Goal: Transaction & Acquisition: Book appointment/travel/reservation

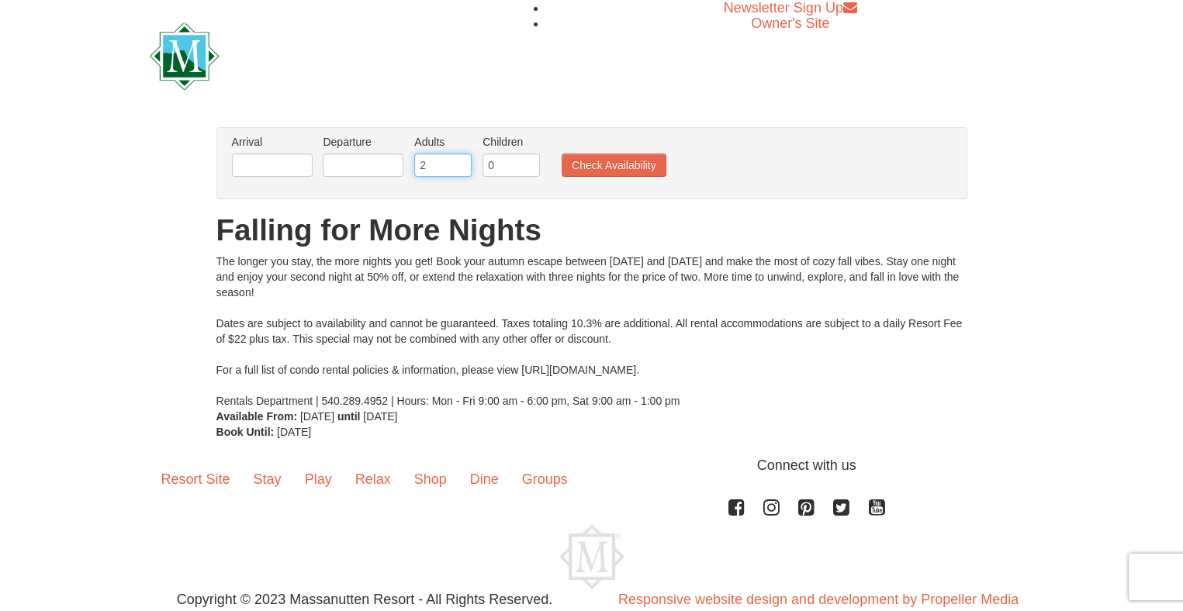
click at [441, 162] on input "2" at bounding box center [442, 165] width 57 height 23
type input "3"
click at [456, 159] on input "3" at bounding box center [442, 165] width 57 height 23
click at [578, 162] on button "Check Availability" at bounding box center [614, 165] width 105 height 23
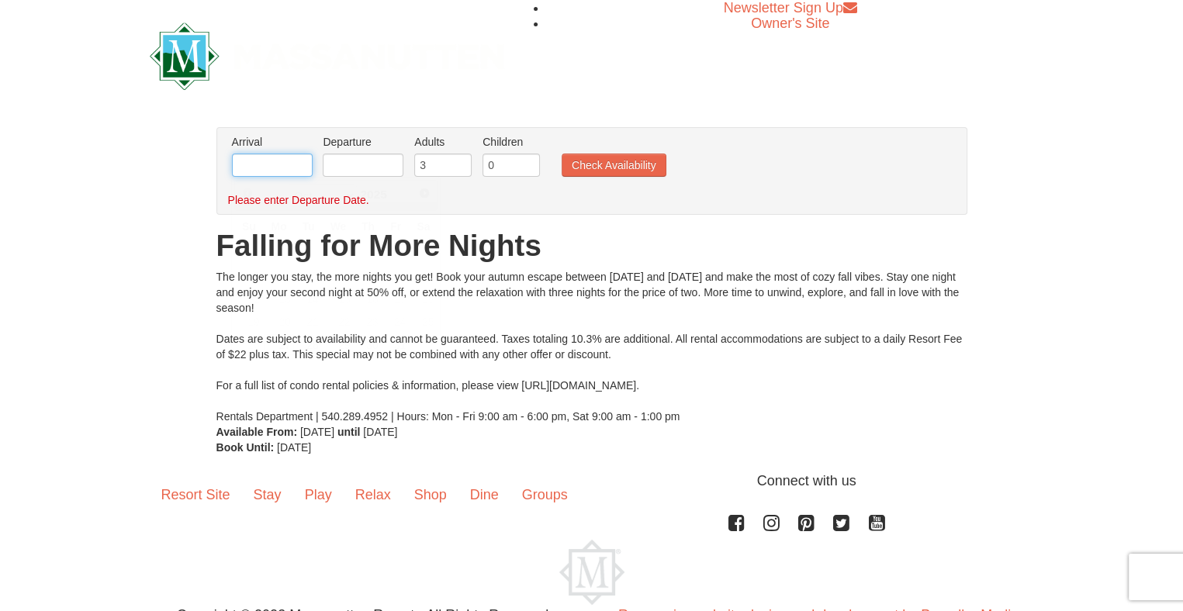
click at [270, 169] on input "text" at bounding box center [272, 165] width 81 height 23
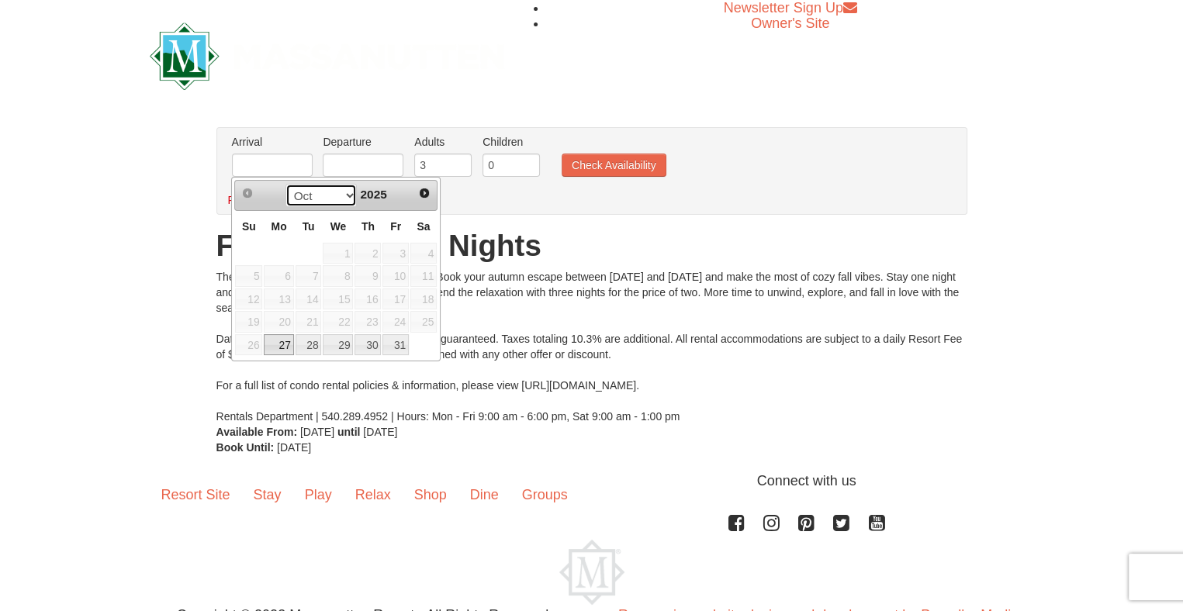
drag, startPoint x: 344, startPoint y: 189, endPoint x: 352, endPoint y: 204, distance: 17.0
click at [344, 189] on select "Oct Nov" at bounding box center [321, 195] width 72 height 23
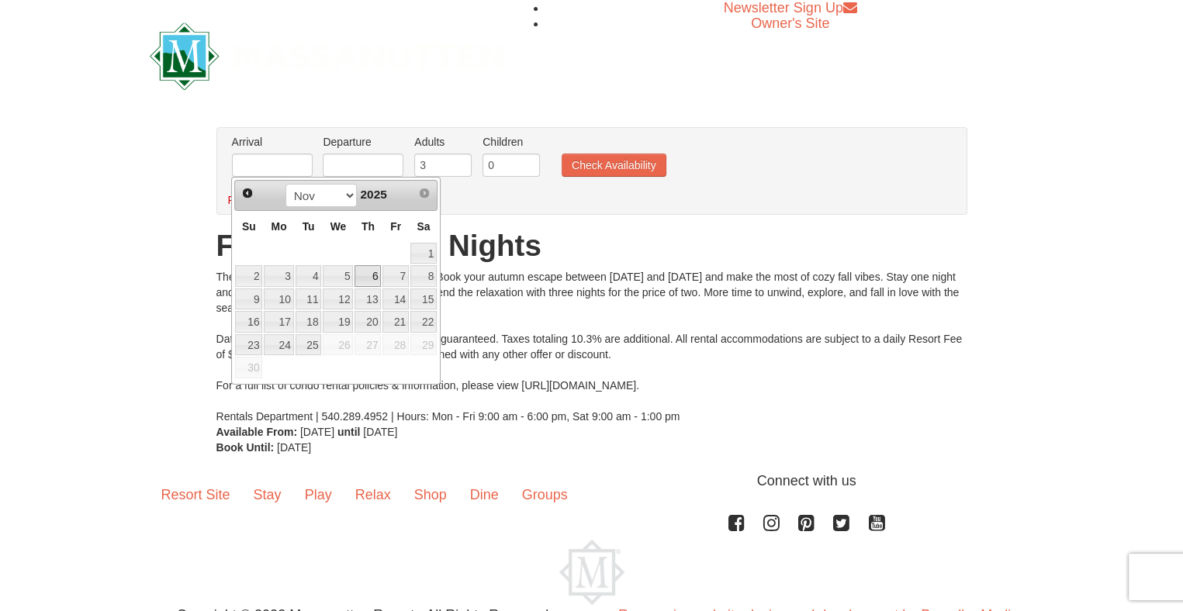
click at [369, 272] on link "6" at bounding box center [368, 276] width 26 height 22
type input "[DATE]"
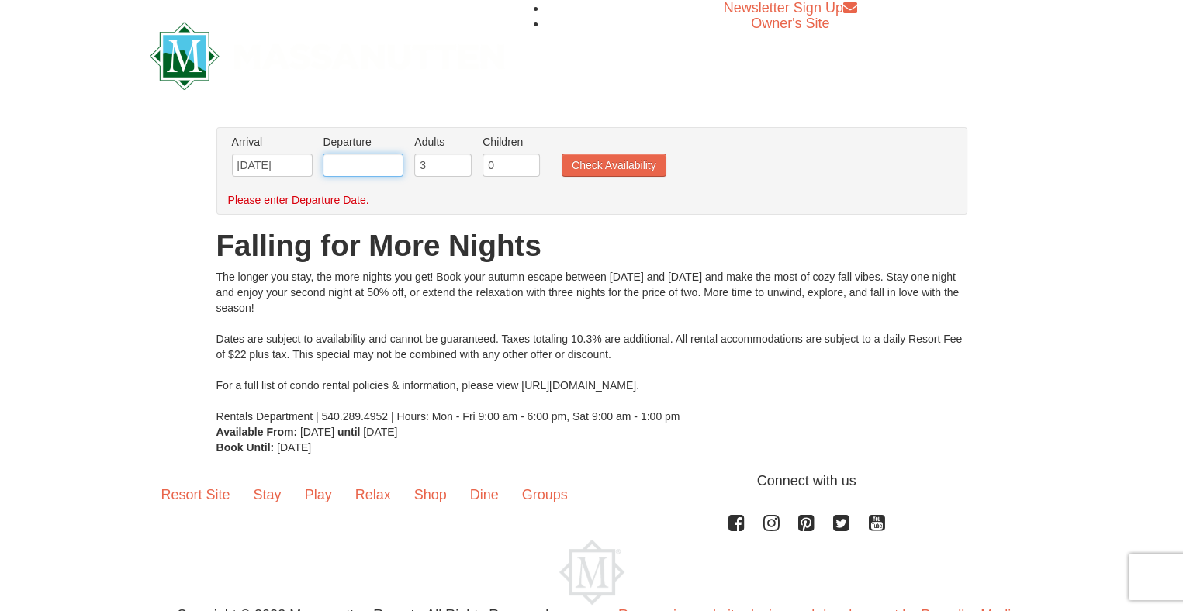
click at [357, 168] on input "text" at bounding box center [363, 165] width 81 height 23
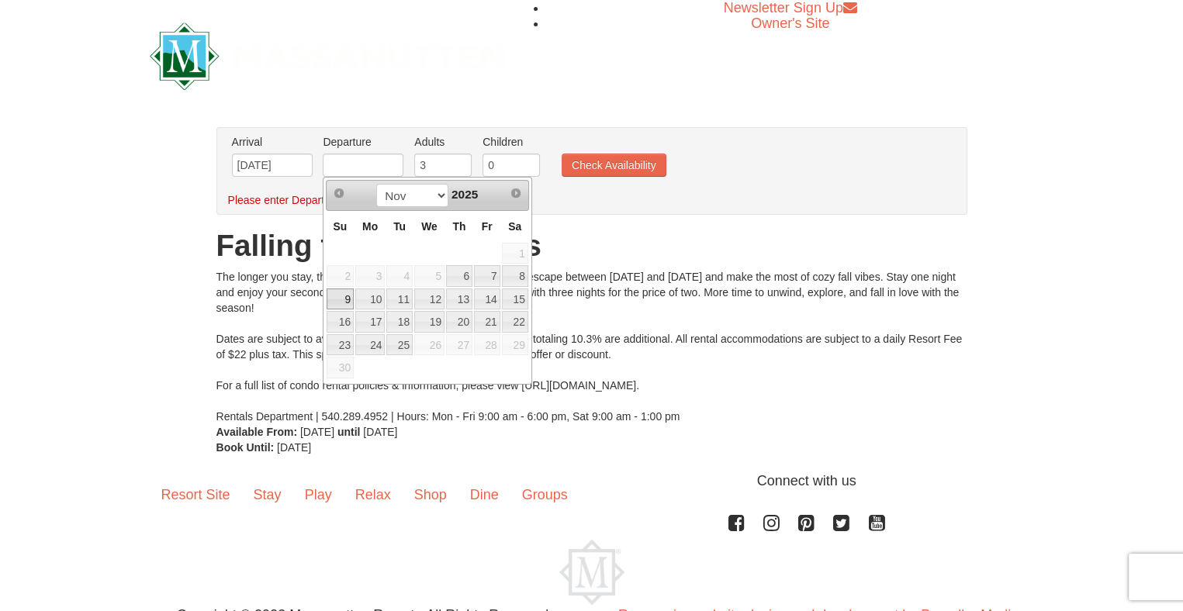
click at [338, 292] on link "9" at bounding box center [340, 300] width 27 height 22
type input "[DATE]"
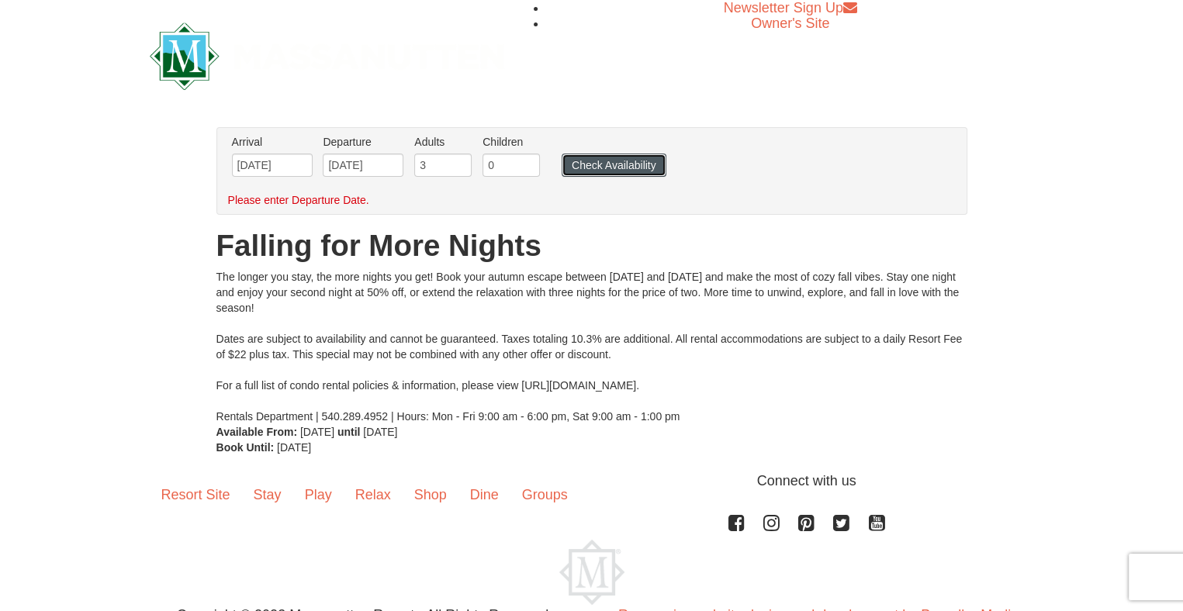
click at [608, 160] on button "Check Availability" at bounding box center [614, 165] width 105 height 23
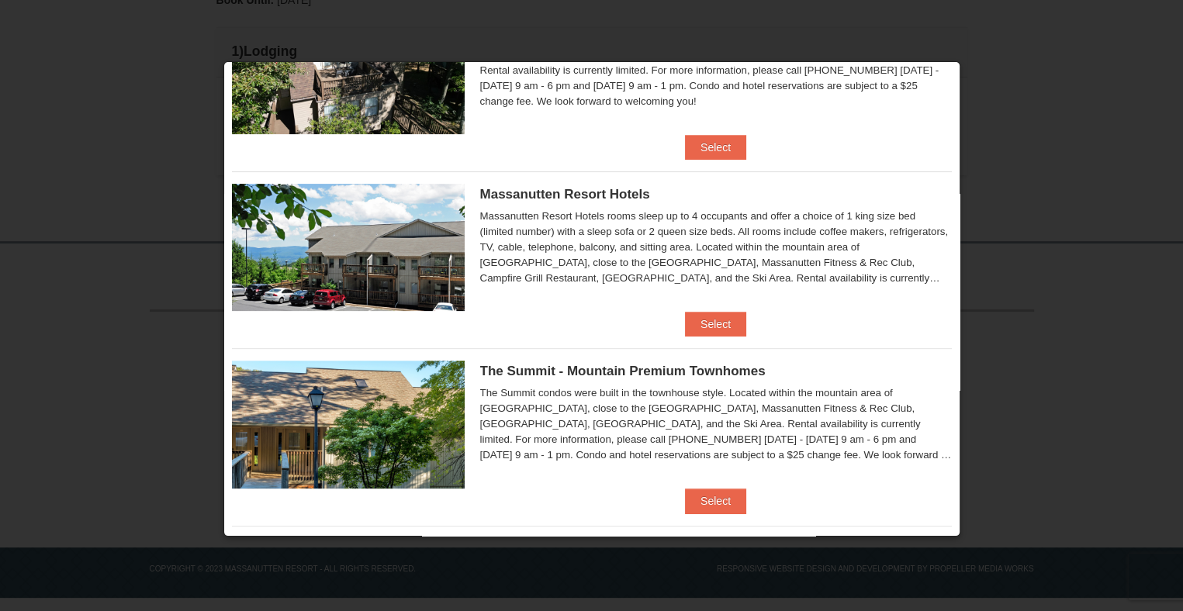
scroll to position [465, 0]
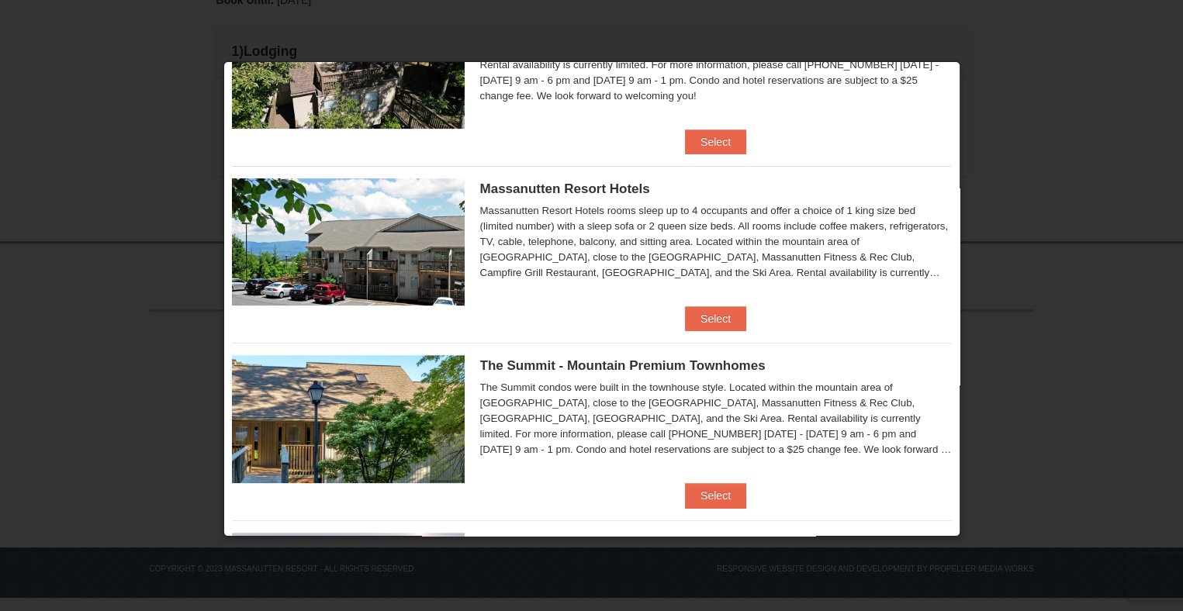
click at [446, 242] on img at bounding box center [348, 241] width 233 height 127
click at [700, 313] on button "Select" at bounding box center [715, 318] width 61 height 25
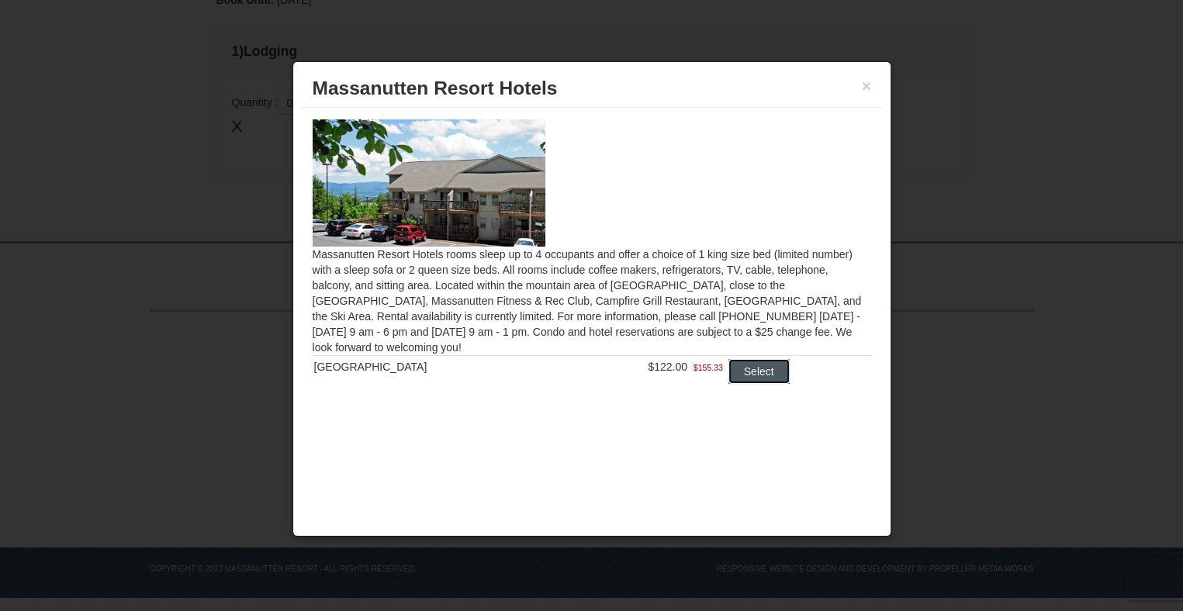
click at [739, 367] on button "Select" at bounding box center [758, 371] width 61 height 25
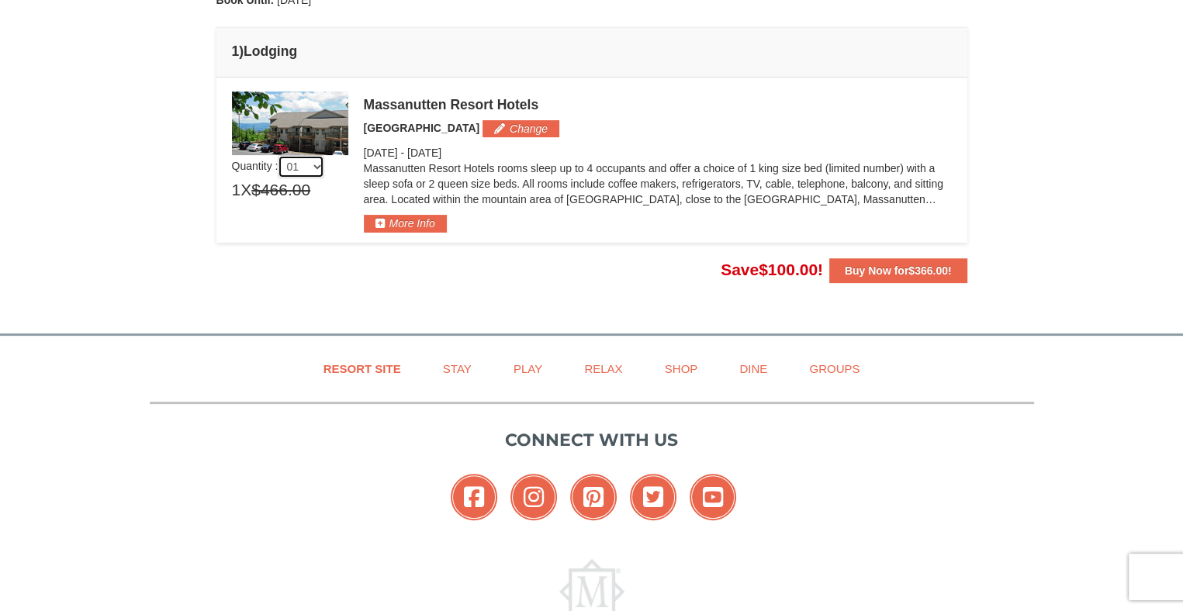
click at [318, 165] on select "01 02 03 04 05" at bounding box center [301, 166] width 47 height 23
